Goal: Task Accomplishment & Management: Manage account settings

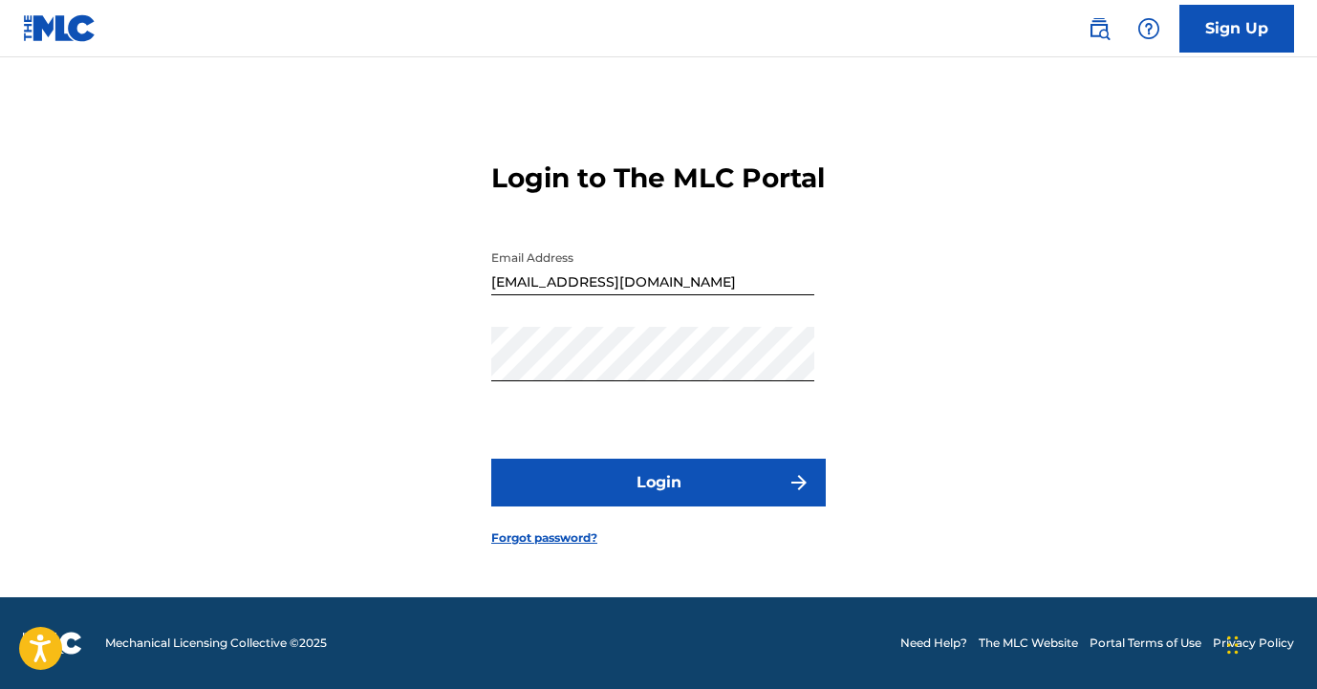
click at [792, 488] on button "Login" at bounding box center [658, 483] width 335 height 48
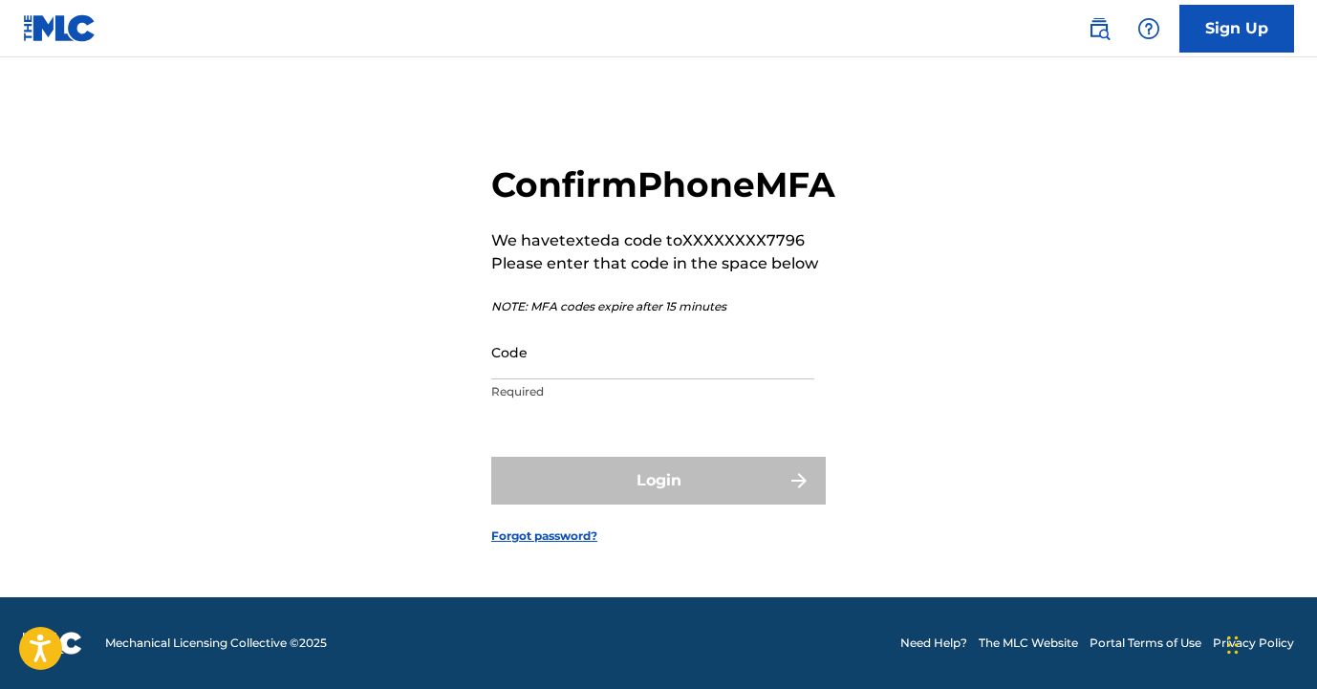
click at [710, 380] on input "Code" at bounding box center [652, 352] width 323 height 54
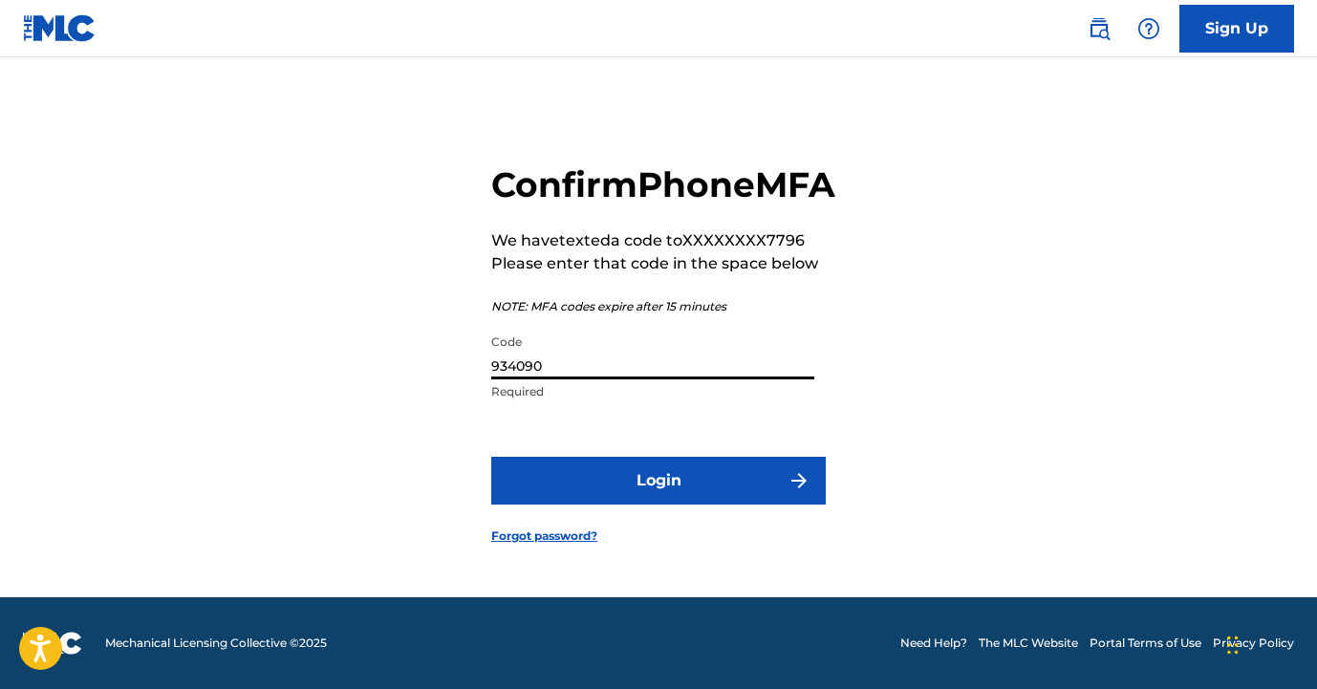
type input "934090"
click at [723, 473] on form "Confirm Phone MFA We have texted a code to XXXXXXXX7796 Please enter that code …" at bounding box center [658, 338] width 335 height 517
click at [720, 493] on button "Login" at bounding box center [658, 481] width 335 height 48
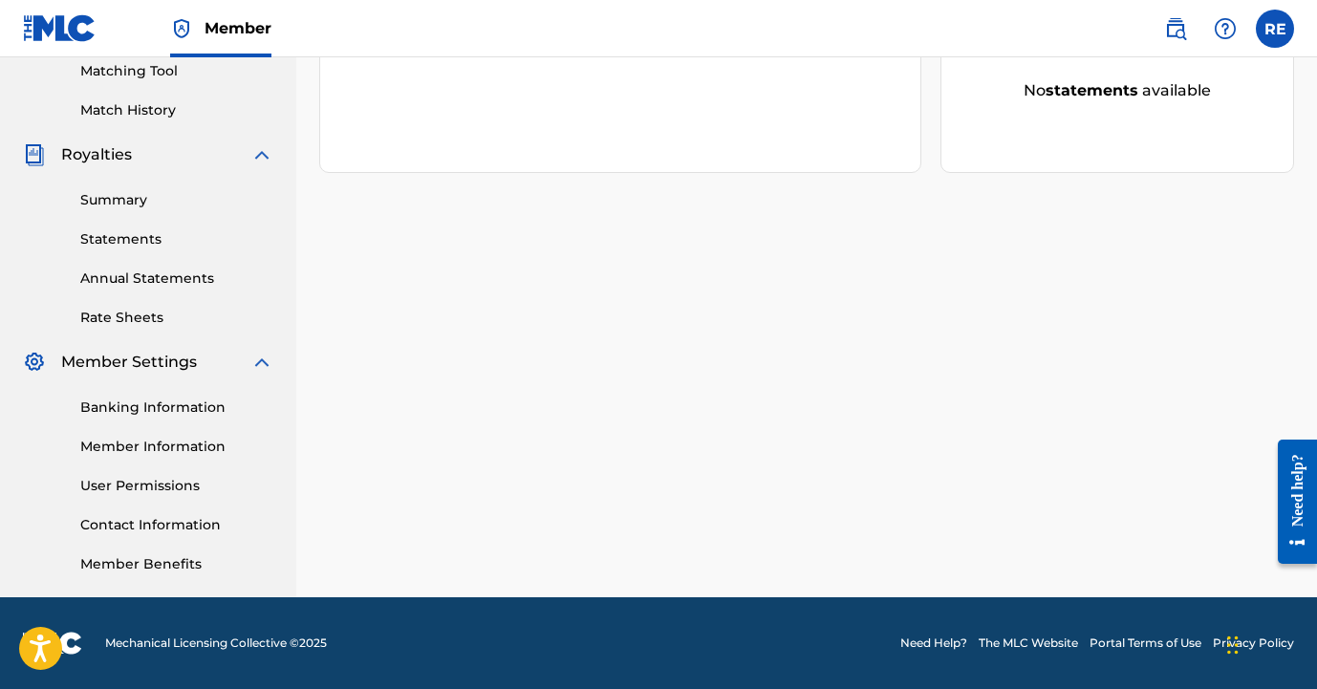
scroll to position [496, 0]
click at [172, 445] on link "Member Information" at bounding box center [176, 447] width 193 height 20
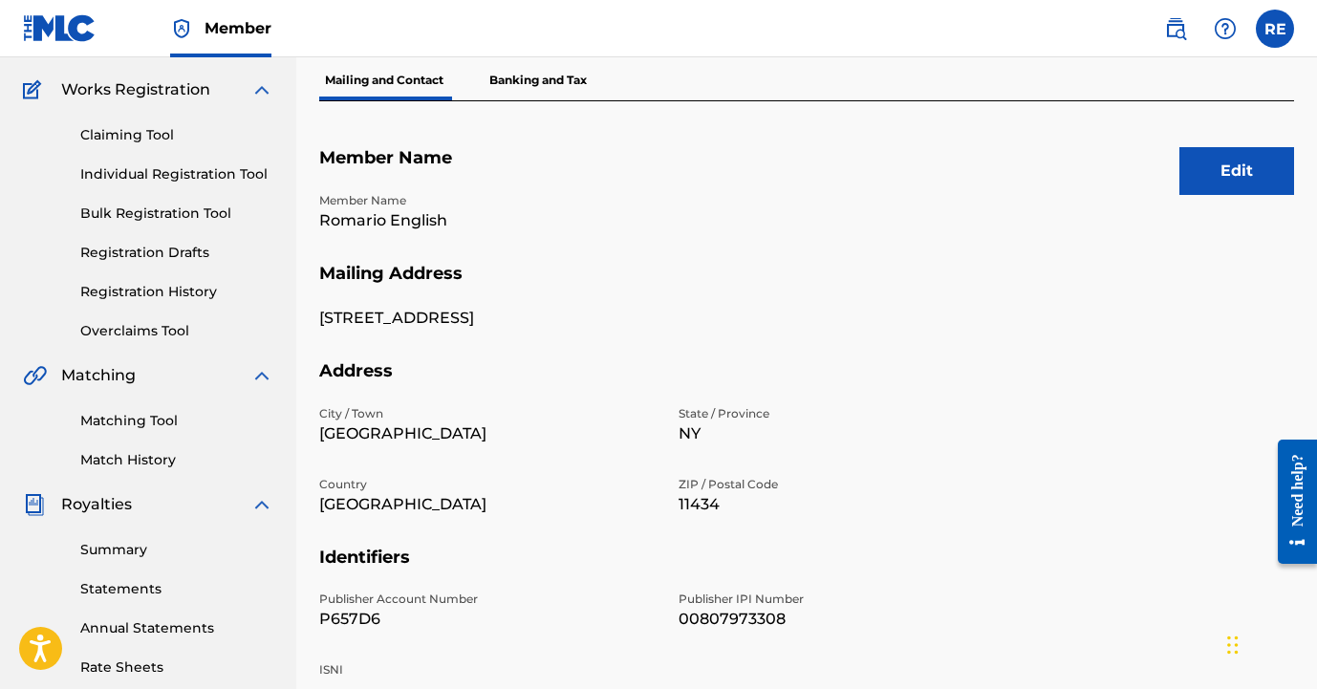
scroll to position [48, 0]
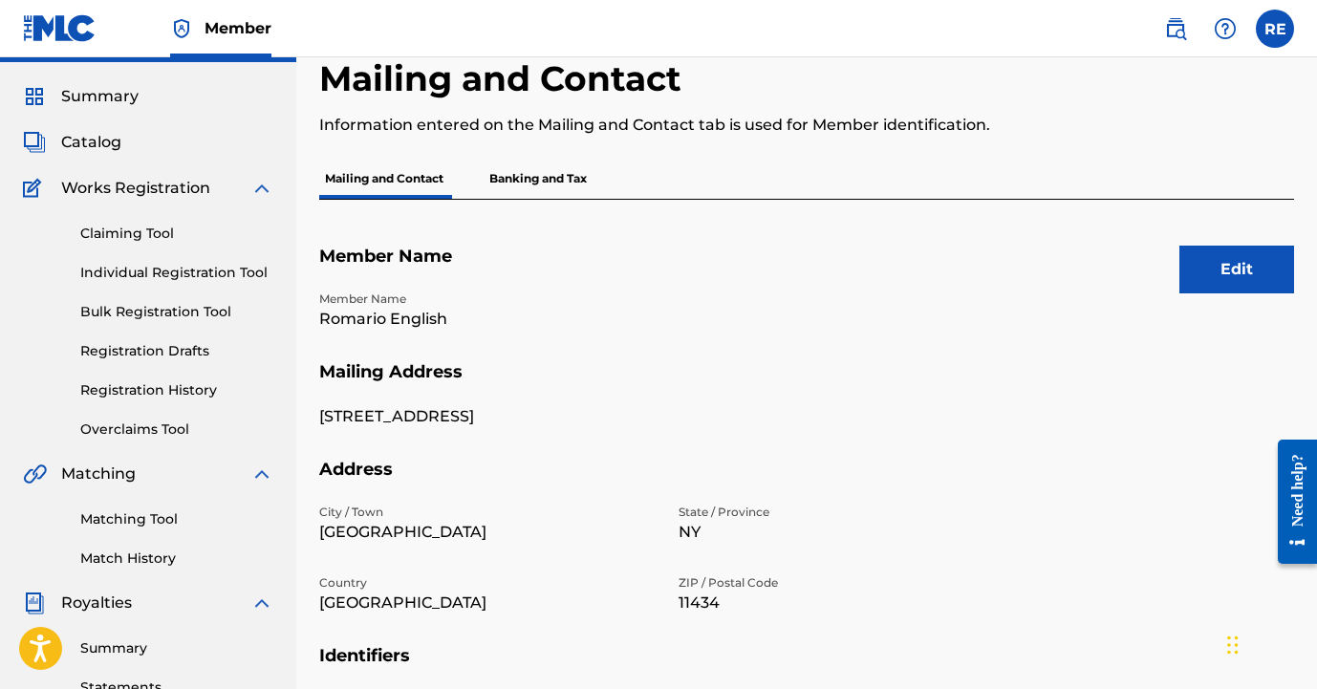
click at [1189, 281] on button "Edit" at bounding box center [1237, 270] width 115 height 48
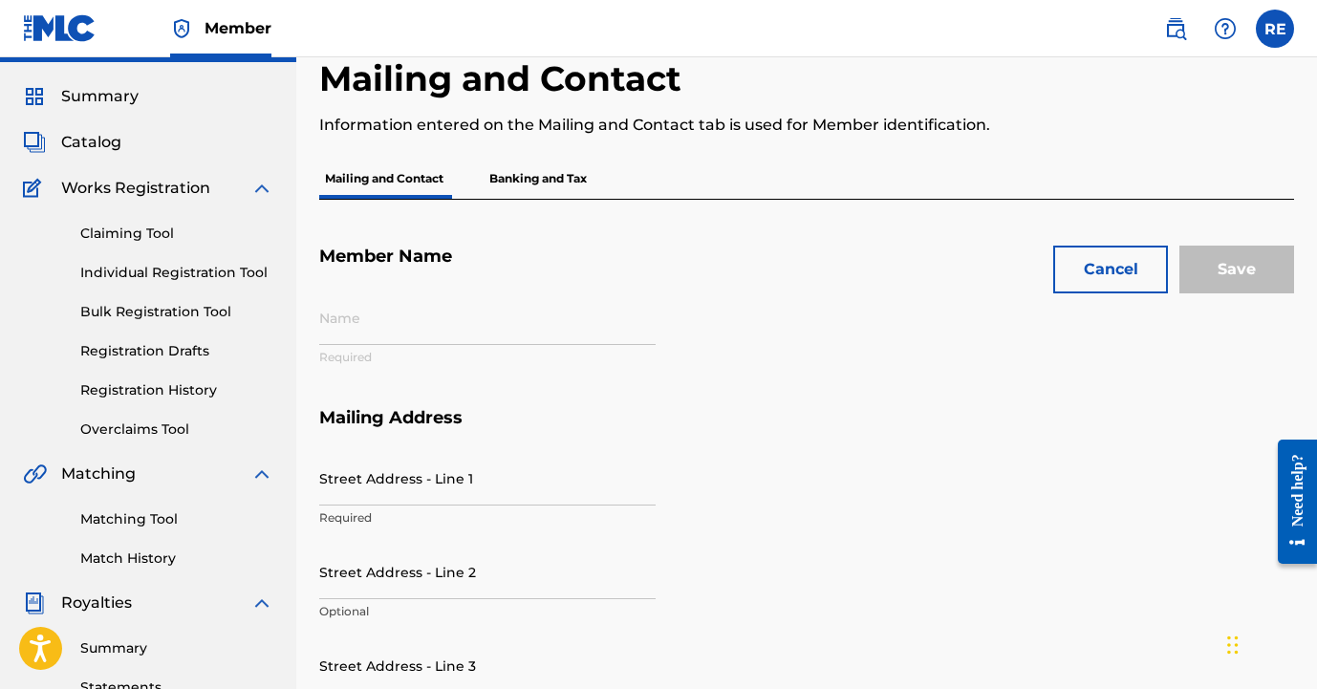
type input "Romario English"
type input "[STREET_ADDRESS]"
type input "[GEOGRAPHIC_DATA]"
type input "11434"
type input "P657D6"
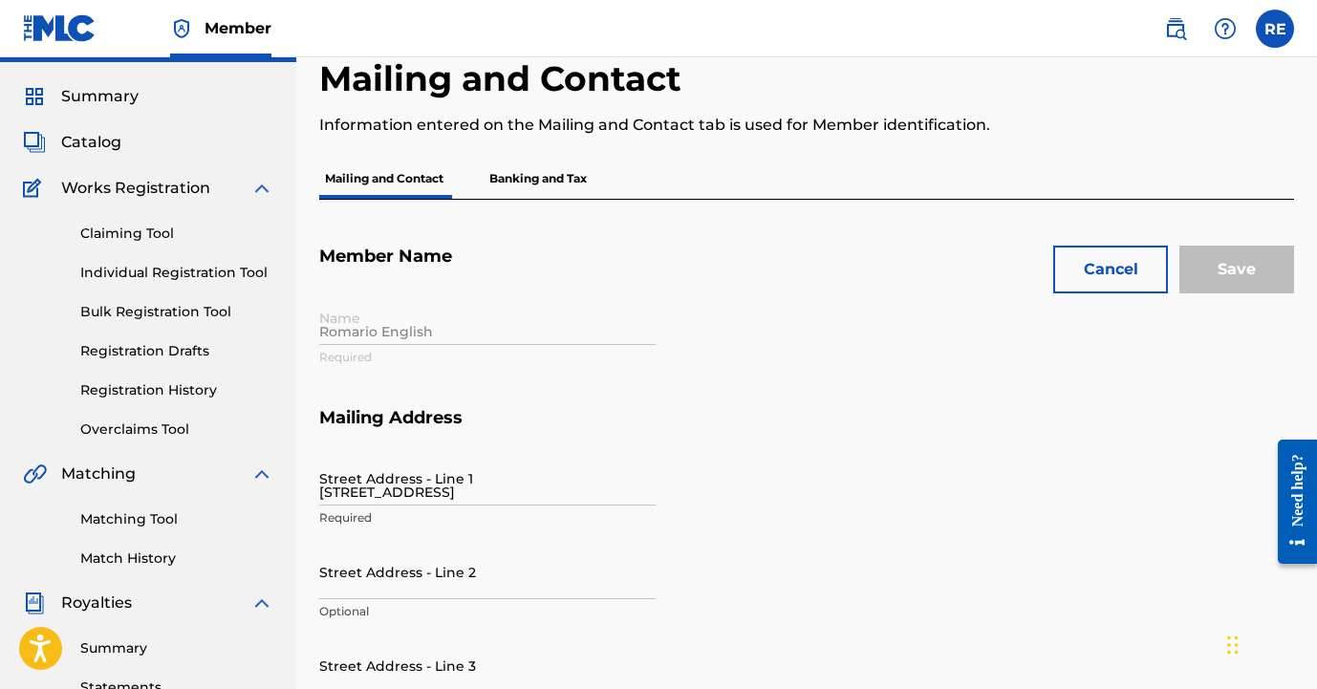
type input "00807973308"
type input "917"
type input "2387796"
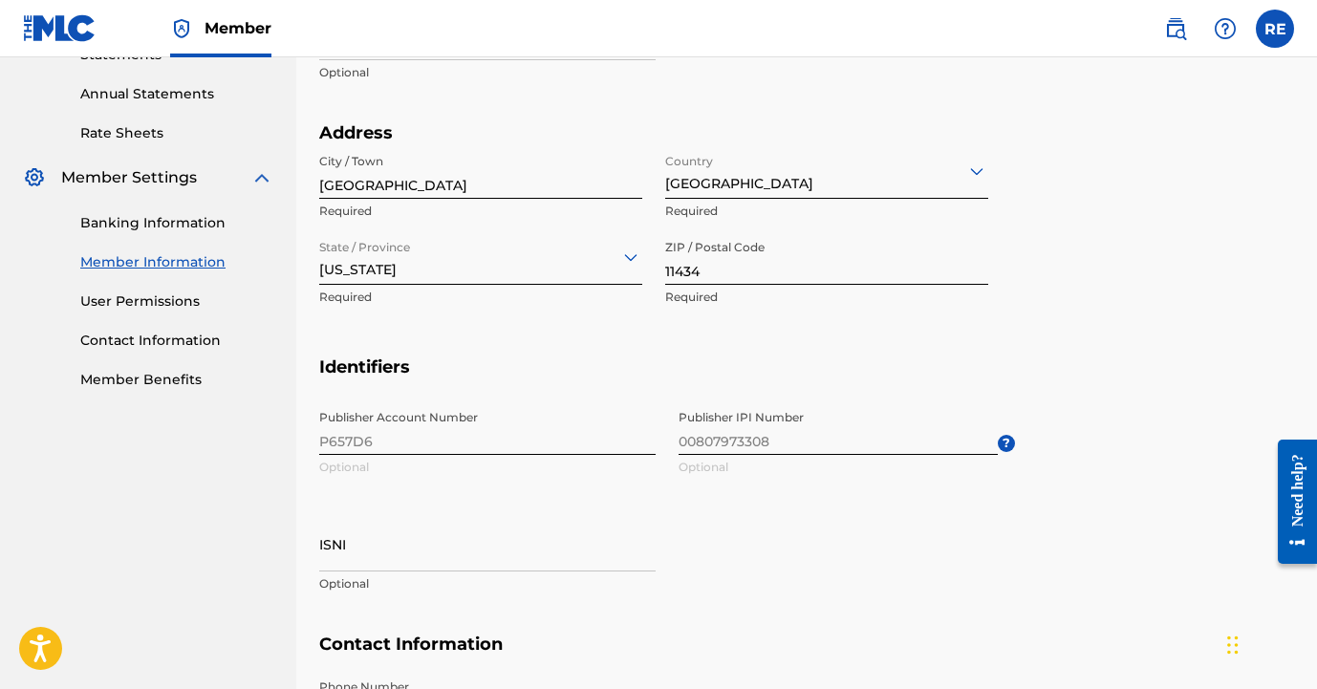
scroll to position [682, 0]
click at [728, 438] on span "Publisher IPI Number 00807973308 Optional ?" at bounding box center [847, 443] width 337 height 86
click at [553, 442] on div "Publisher Account Number P657D6 Optional Publisher IPI Number 00807973308 Optio…" at bounding box center [667, 516] width 696 height 233
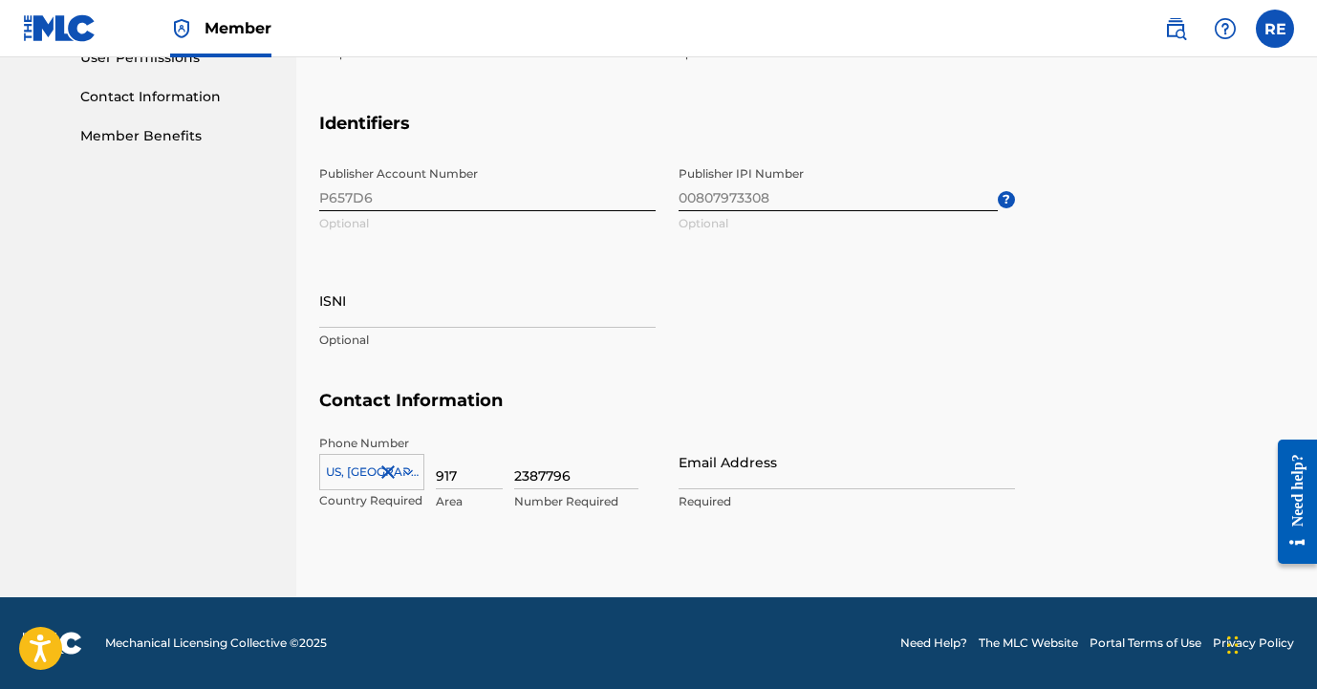
scroll to position [922, 0]
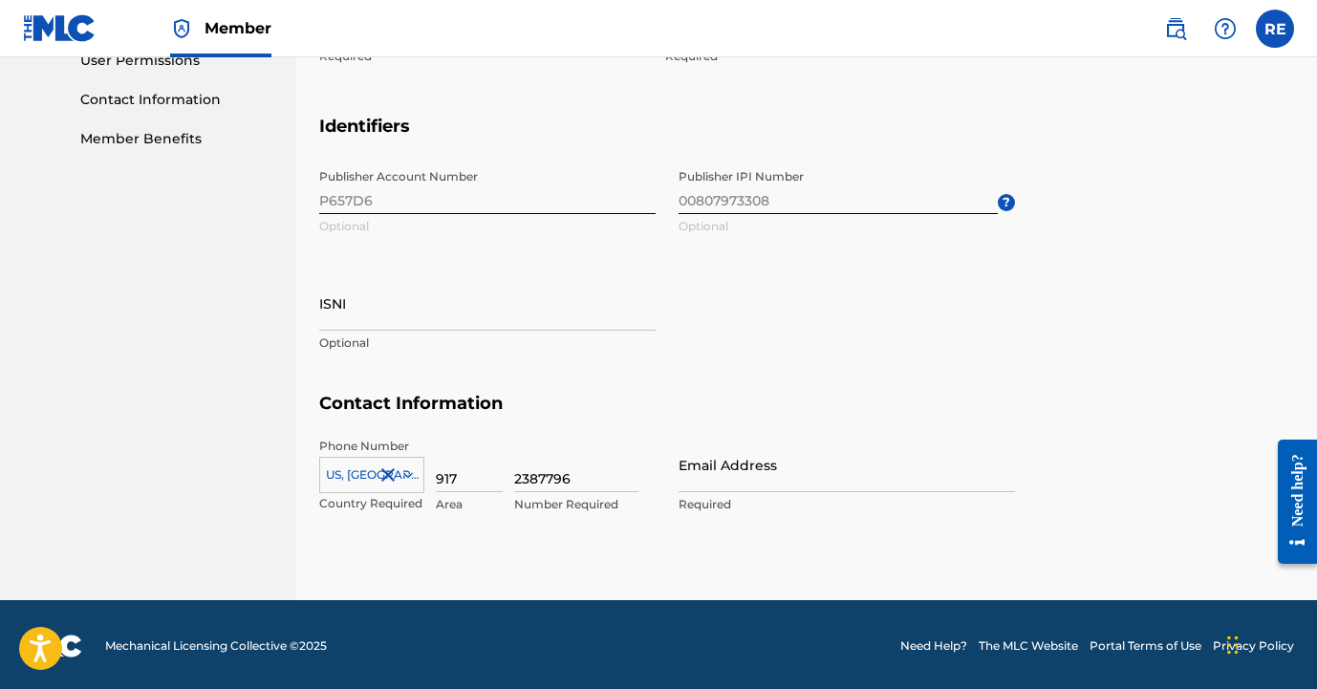
click at [1064, 18] on nav "Member RE RE Romario English [EMAIL_ADDRESS][DOMAIN_NAME] Notification Preferen…" at bounding box center [658, 28] width 1317 height 57
